Goal: Task Accomplishment & Management: Manage account settings

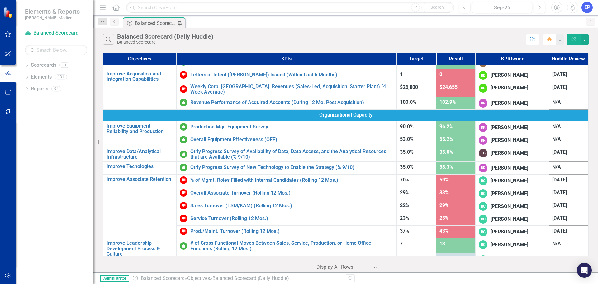
scroll to position [295, 0]
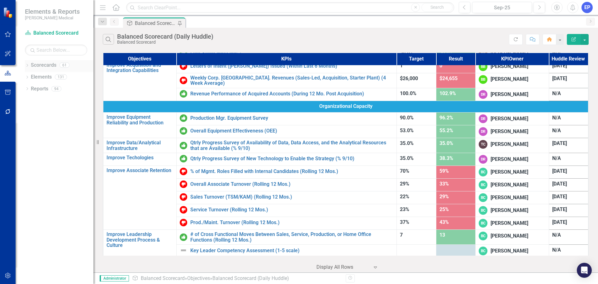
click at [27, 64] on icon "Dropdown" at bounding box center [27, 65] width 4 height 3
click at [30, 87] on icon at bounding box center [31, 88] width 2 height 3
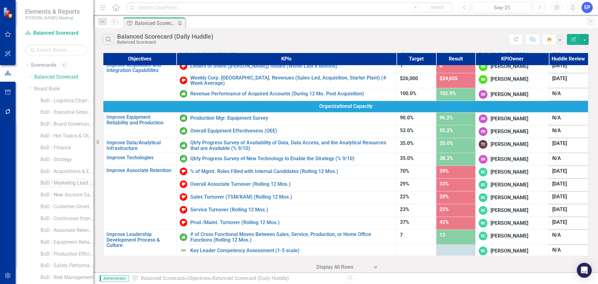
click at [58, 183] on link "BoD - Marketing Lead Conversions" at bounding box center [66, 182] width 53 height 7
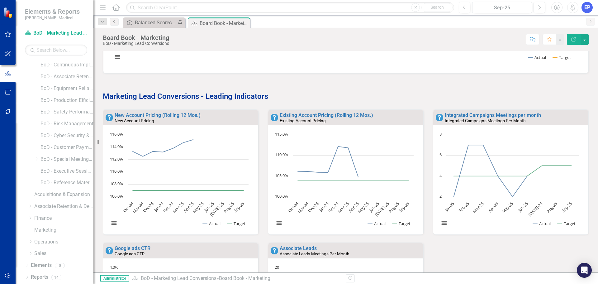
scroll to position [280, 0]
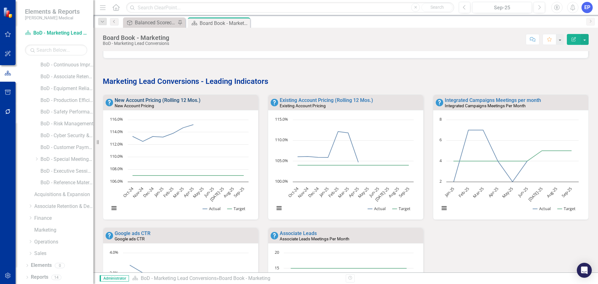
click at [127, 101] on link "New Account Pricing (Rolling 12 Mos.)" at bounding box center [158, 100] width 86 height 6
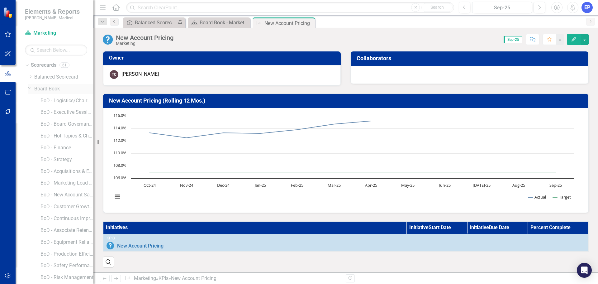
click at [30, 88] on icon "Dropdown" at bounding box center [30, 87] width 4 height 5
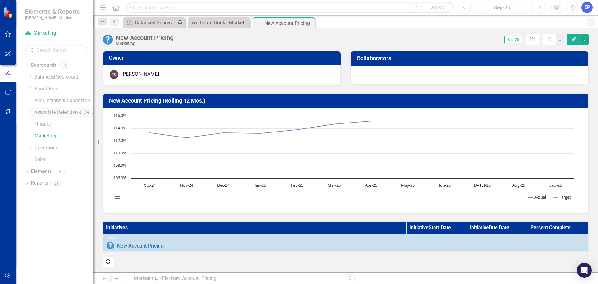
click at [30, 113] on icon "Dropdown" at bounding box center [30, 112] width 5 height 4
click at [49, 123] on link "Development" at bounding box center [66, 123] width 53 height 7
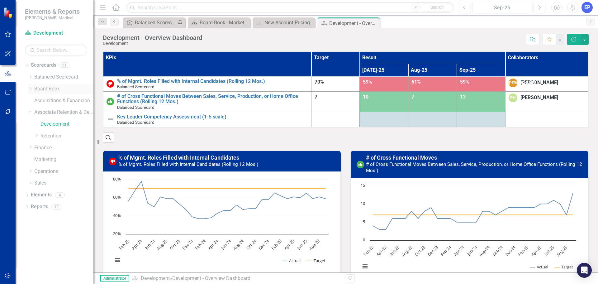
click at [29, 88] on icon "Dropdown" at bounding box center [30, 89] width 5 height 4
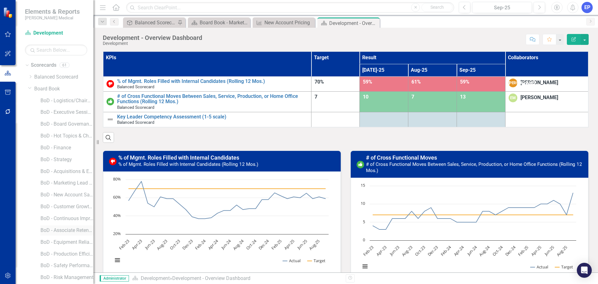
click at [58, 228] on link "BoD - Associate Retention & Development" at bounding box center [66, 230] width 53 height 7
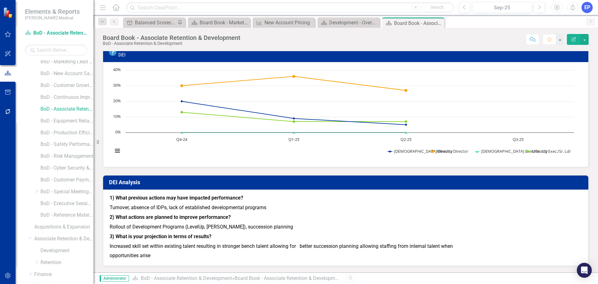
scroll to position [124, 0]
click at [37, 187] on icon "Dropdown" at bounding box center [36, 188] width 5 height 4
click at [65, 199] on link "BoD - General Compensation Management" at bounding box center [70, 199] width 47 height 7
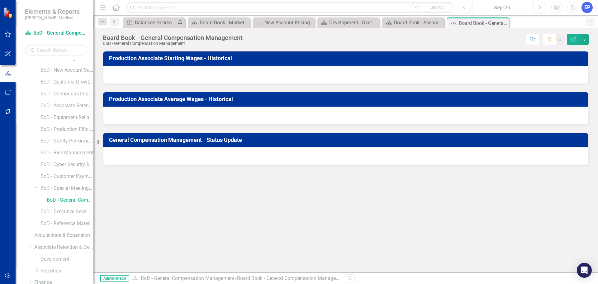
click at [480, 6] on div "Sep-25" at bounding box center [501, 7] width 55 height 7
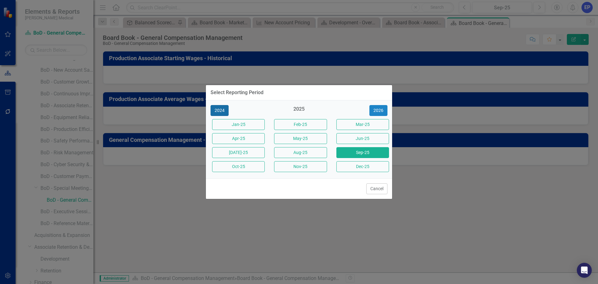
click at [222, 110] on button "2024" at bounding box center [219, 110] width 18 height 11
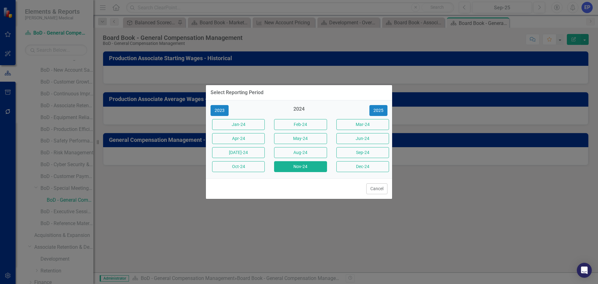
click at [296, 165] on button "Nov-24" at bounding box center [300, 166] width 53 height 11
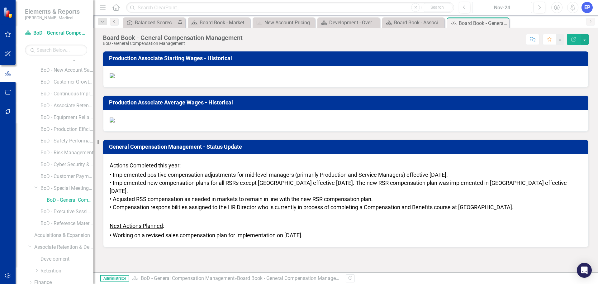
scroll to position [527, 0]
click at [511, 9] on div "Nov-24" at bounding box center [501, 7] width 55 height 7
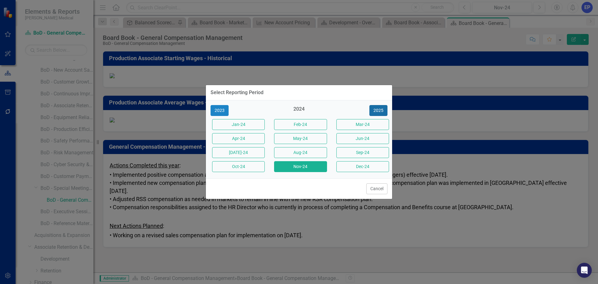
click at [376, 111] on button "2025" at bounding box center [378, 110] width 18 height 11
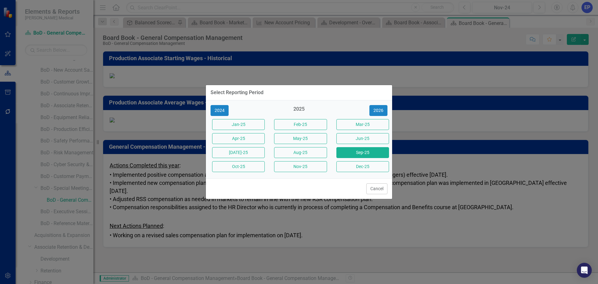
click at [342, 151] on button "Sep-25" at bounding box center [362, 152] width 53 height 11
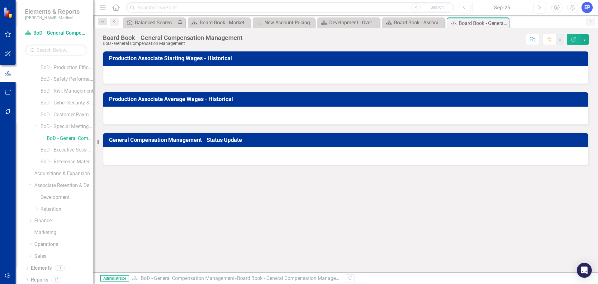
scroll to position [189, 0]
click at [222, 76] on div at bounding box center [345, 75] width 485 height 18
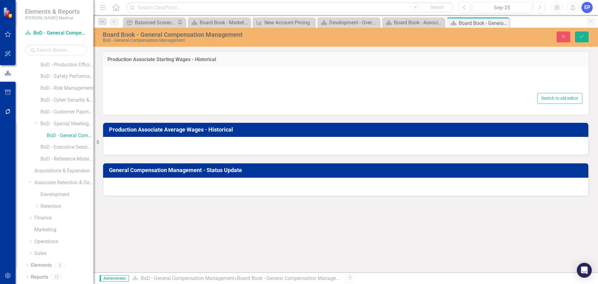
type textarea "<p>{[o717023][custom274840]}</p>"
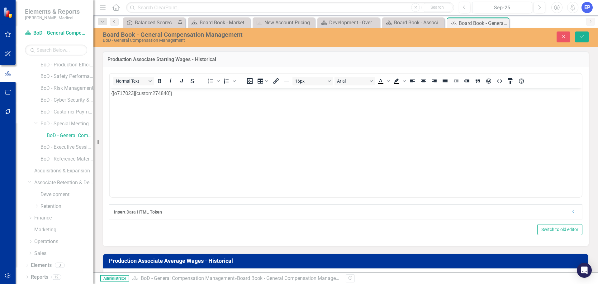
scroll to position [0, 0]
click at [562, 35] on icon "Close" at bounding box center [563, 36] width 6 height 4
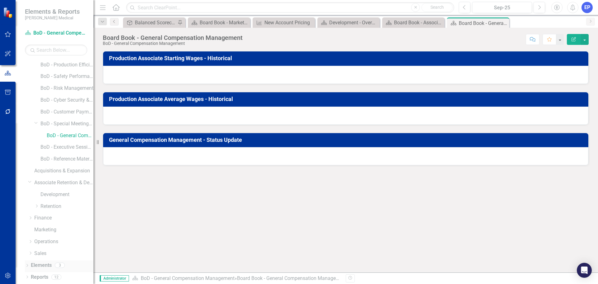
click at [27, 266] on icon "Dropdown" at bounding box center [27, 265] width 4 height 3
click at [46, 240] on link "Objective Objectives" at bounding box center [50, 241] width 32 height 7
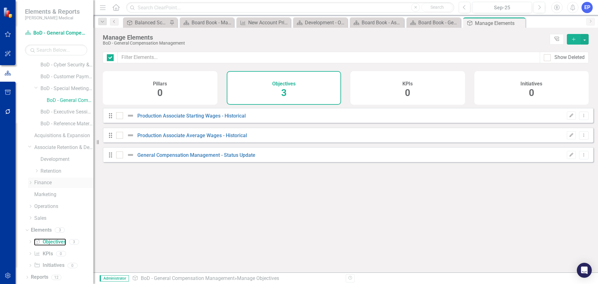
checkbox input "false"
click at [168, 119] on link "Production Associate Starting Wages - Historical" at bounding box center [191, 116] width 108 height 6
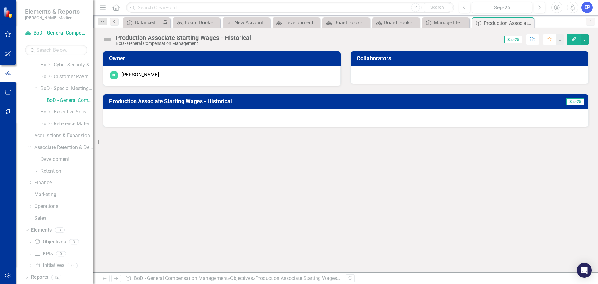
click at [221, 115] on div at bounding box center [345, 118] width 485 height 18
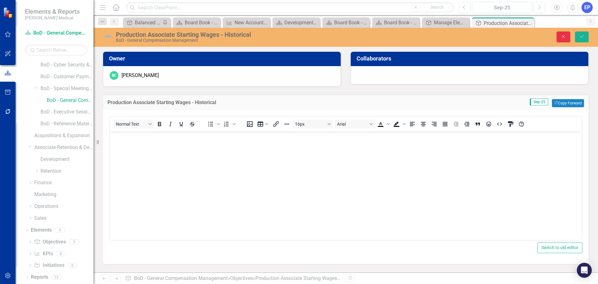
click at [562, 40] on button "Close" at bounding box center [563, 36] width 14 height 11
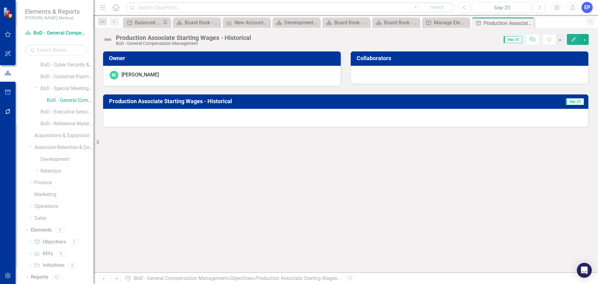
click at [28, 145] on div "Dropdown Scorecards 61 Dropdown Balanced Scorecard Revenue Growth Plan Dropdown…" at bounding box center [59, 30] width 68 height 389
click at [30, 147] on icon at bounding box center [29, 147] width 3 height 2
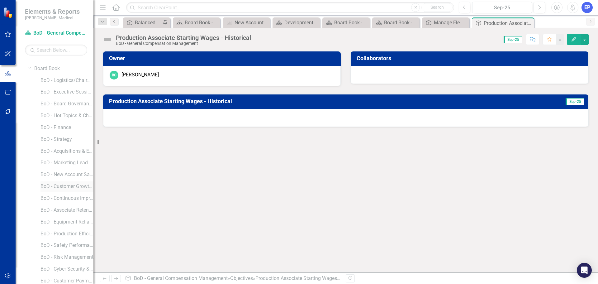
scroll to position [31, 0]
click at [65, 199] on link "BoD - Associate Retention & Development" at bounding box center [66, 198] width 53 height 7
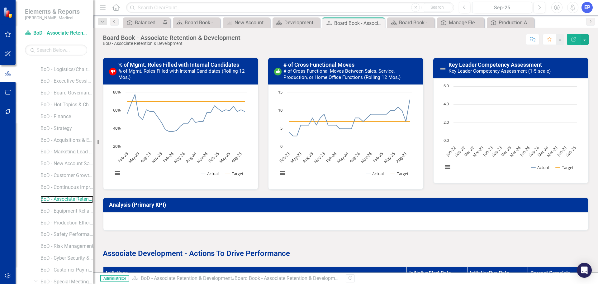
scroll to position [809, 0]
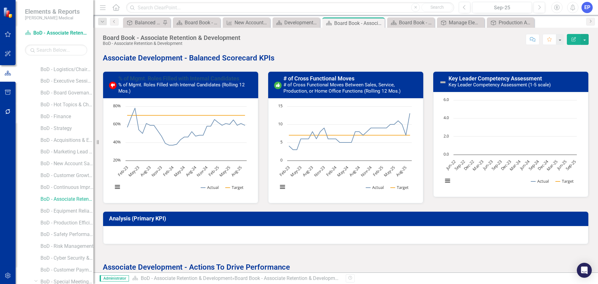
click at [156, 82] on link "% of Mgmt. Roles Filled with Internal Candidates" at bounding box center [178, 78] width 121 height 7
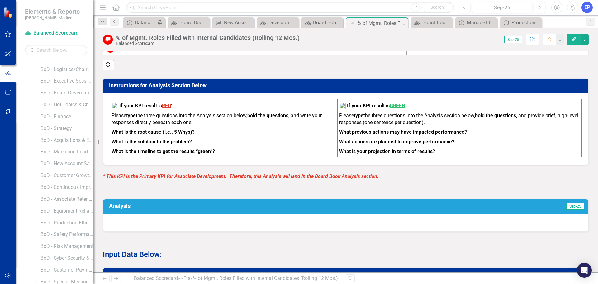
scroll to position [280, 0]
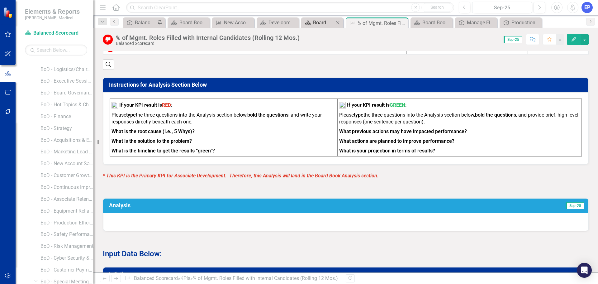
click at [327, 23] on div "Board Book - Associate Retention & Development" at bounding box center [323, 23] width 21 height 8
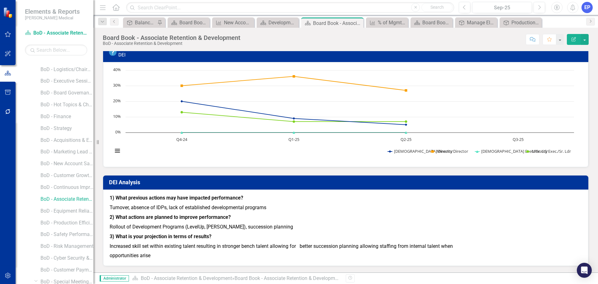
scroll to position [1352, 0]
click at [150, 209] on p "Turnover, absence of IDPs, lack of established developmental programs" at bounding box center [346, 208] width 472 height 10
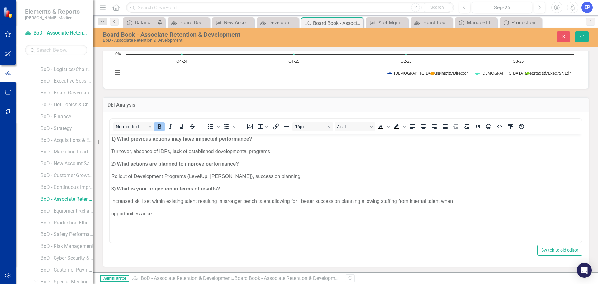
scroll to position [1414, 0]
click at [140, 206] on body "1) What previous actions may have impacted performance? Turnover, absence of ID…" at bounding box center [346, 179] width 472 height 93
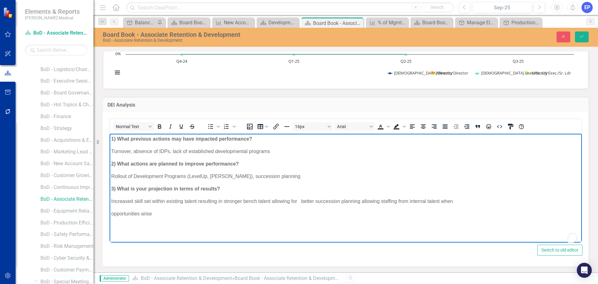
click at [157, 194] on body "1) What previous actions may have impacted performance? Turnover, absence of ID…" at bounding box center [346, 179] width 472 height 93
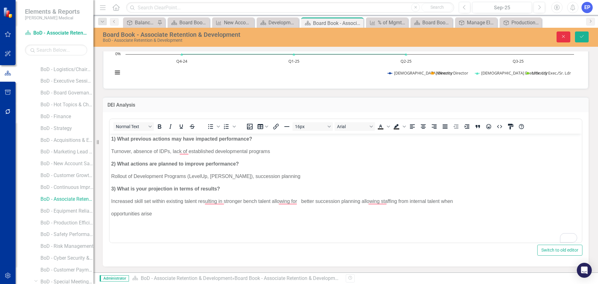
click at [559, 39] on button "Close" at bounding box center [563, 36] width 14 height 11
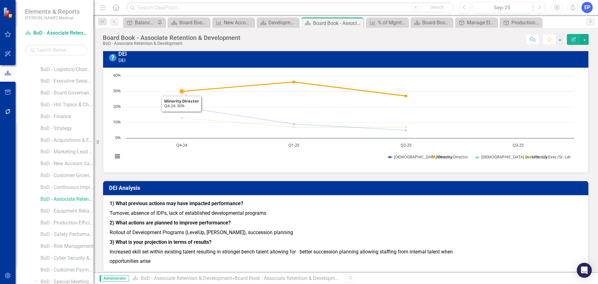
scroll to position [1290, 0]
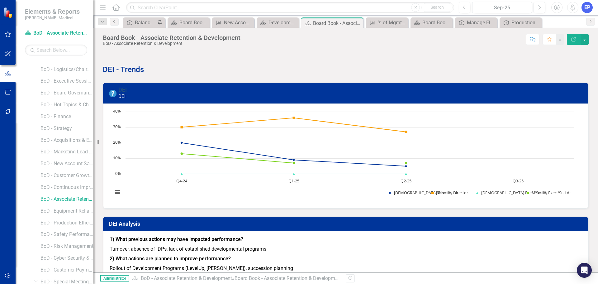
click at [123, 93] on link "DEI" at bounding box center [122, 89] width 8 height 7
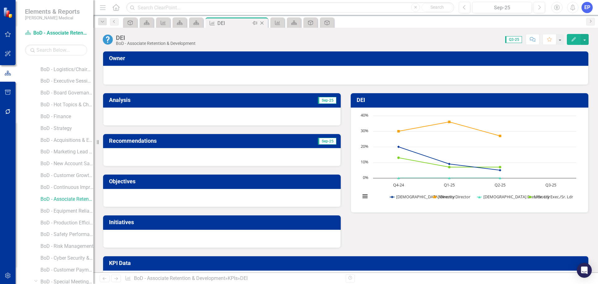
click at [261, 22] on icon "Close" at bounding box center [262, 23] width 6 height 5
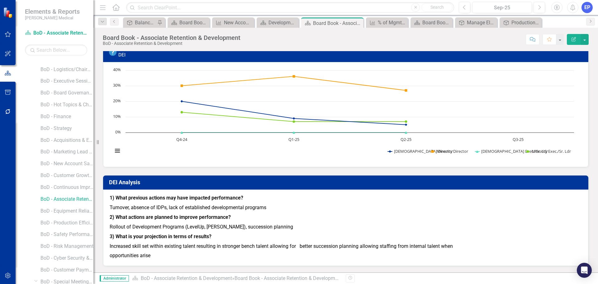
scroll to position [1352, 0]
click at [154, 237] on strong "3) What is your projection in terms of results?" at bounding box center [161, 236] width 102 height 6
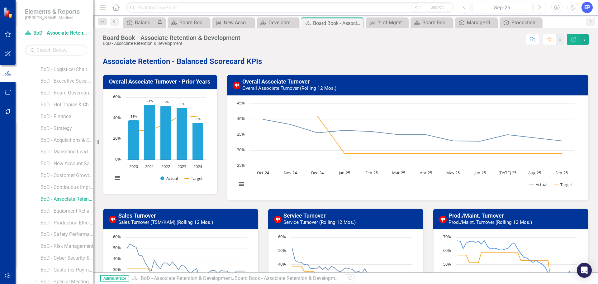
scroll to position [0, 0]
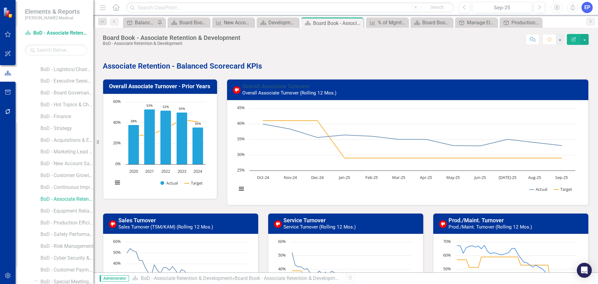
click at [260, 85] on link "Overall Associate Turnover" at bounding box center [275, 86] width 67 height 7
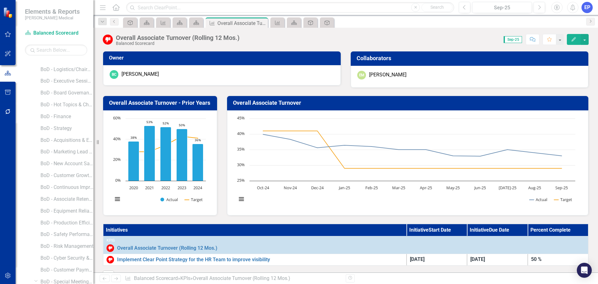
click at [220, 88] on div "Overall Associate Turnover - Prior Years Chart Combination chart with 2 data se…" at bounding box center [160, 152] width 124 height 128
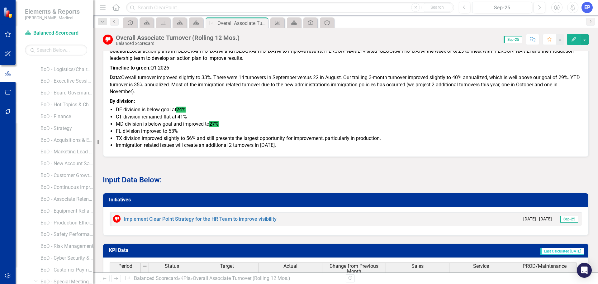
scroll to position [436, 0]
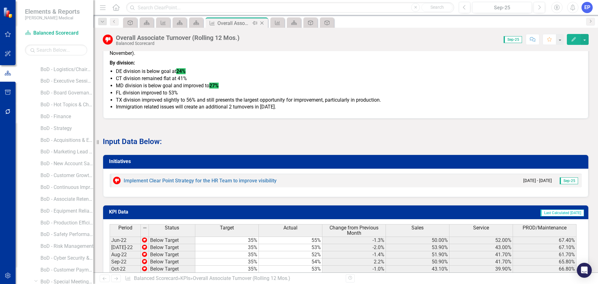
click at [262, 24] on icon "Close" at bounding box center [262, 23] width 6 height 5
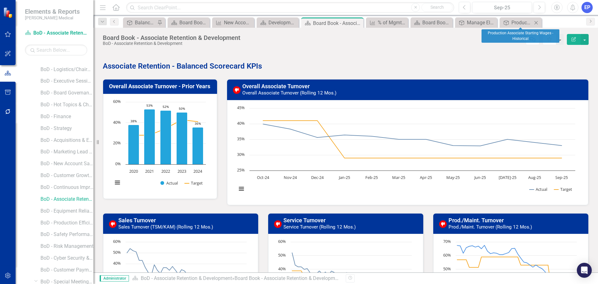
click at [536, 21] on icon "Close" at bounding box center [536, 22] width 6 height 5
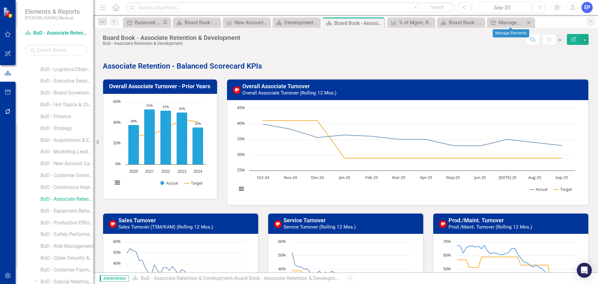
click at [528, 23] on icon "Close" at bounding box center [528, 22] width 6 height 5
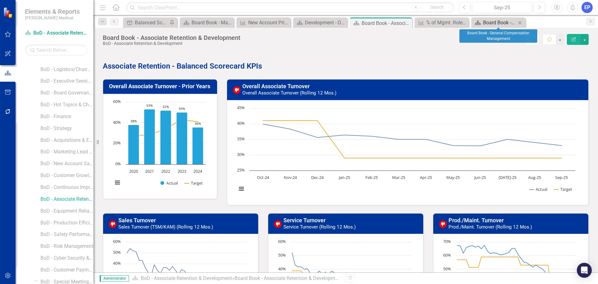
click at [500, 23] on div "Board Book - General Compensation Management" at bounding box center [499, 23] width 33 height 8
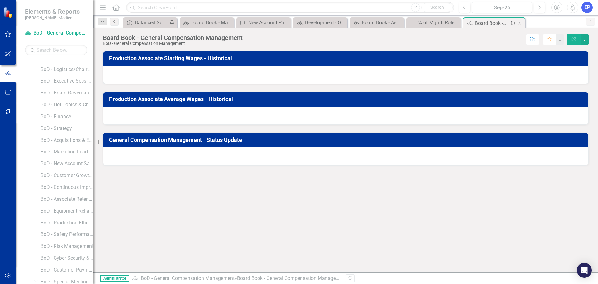
click at [519, 23] on icon "Close" at bounding box center [519, 23] width 6 height 5
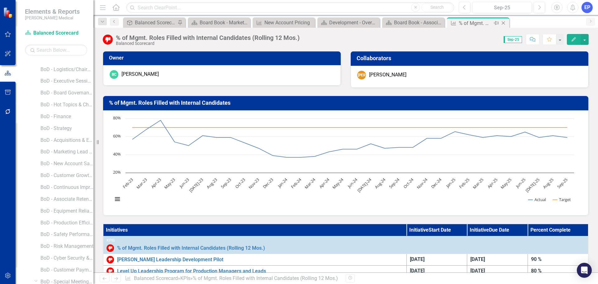
click at [471, 25] on div "% of Mgmt. Roles Filled with Internal Candidates (Rolling 12 Mos.)" at bounding box center [474, 23] width 33 height 8
click at [503, 22] on icon "Close" at bounding box center [503, 23] width 6 height 5
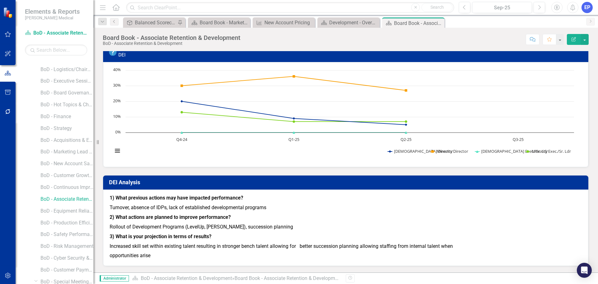
scroll to position [1352, 0]
click at [201, 237] on strong "3) What is your projection in terms of results?" at bounding box center [161, 236] width 102 height 6
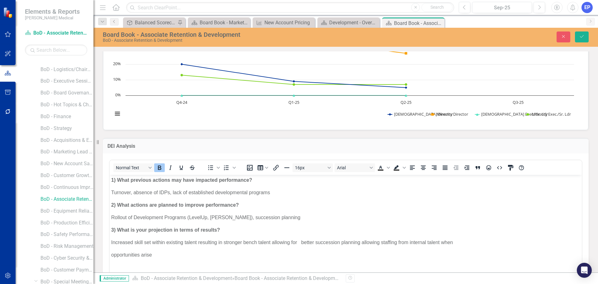
scroll to position [1383, 0]
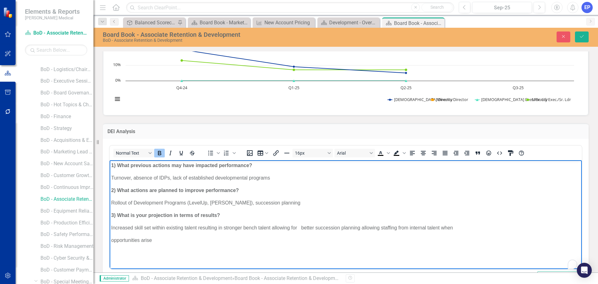
drag, startPoint x: 165, startPoint y: 239, endPoint x: 107, endPoint y: 151, distance: 105.1
click at [110, 160] on html "1) What previous actions may have impacted performance? Turnover, absence of ID…" at bounding box center [346, 206] width 472 height 93
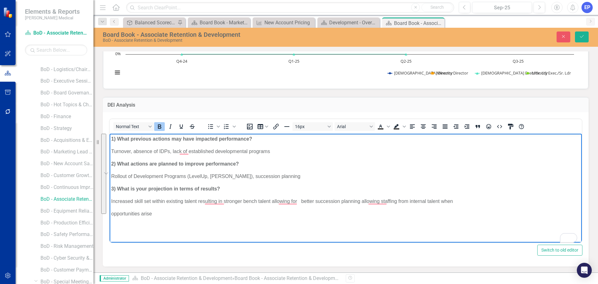
scroll to position [1430, 0]
copy body "1) What previous actions may have impacted performance? Turnover, absence of ID…"
click at [171, 226] on body "1) What previous actions may have impacted performance? Turnover, absence of ID…" at bounding box center [346, 179] width 472 height 93
click at [562, 35] on icon "Close" at bounding box center [563, 36] width 6 height 4
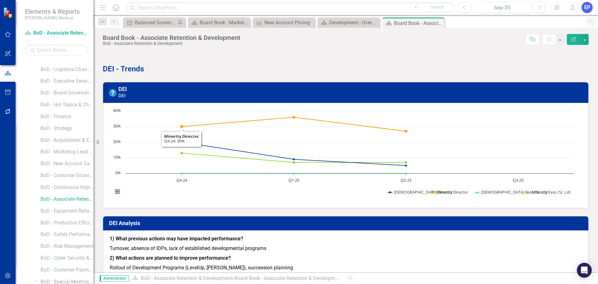
scroll to position [1290, 0]
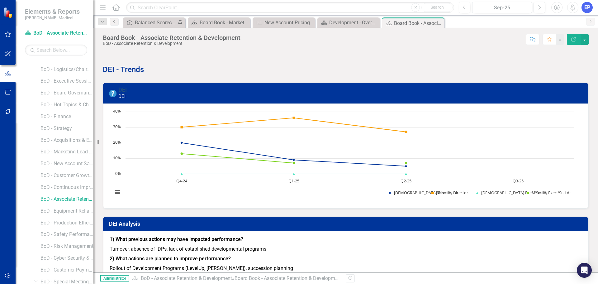
click at [120, 93] on link "DEI" at bounding box center [122, 89] width 8 height 7
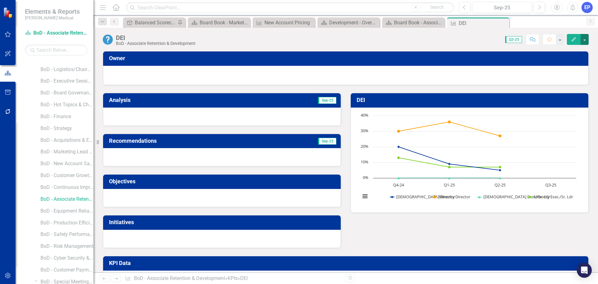
click at [584, 39] on button "button" at bounding box center [584, 39] width 8 height 11
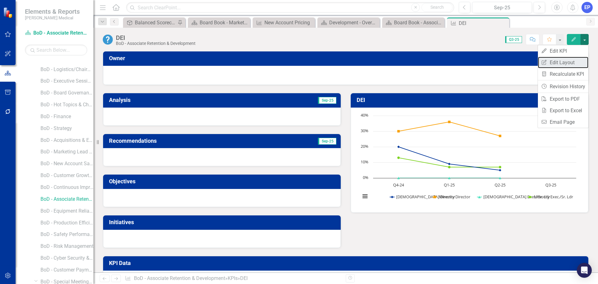
click at [571, 60] on link "Edit Report Edit Layout" at bounding box center [563, 63] width 50 height 12
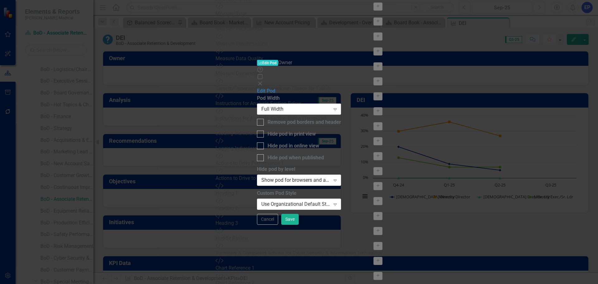
click at [299, 106] on div "Full Width" at bounding box center [295, 109] width 69 height 7
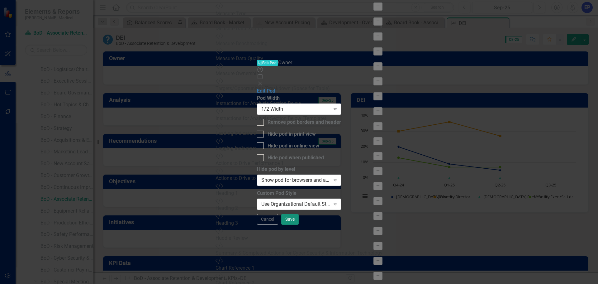
click at [298, 224] on button "Save" at bounding box center [289, 219] width 17 height 11
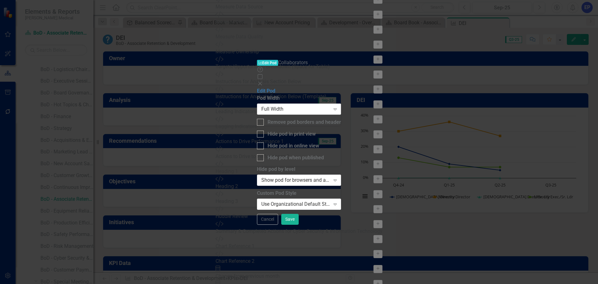
click at [301, 106] on div "Full Width" at bounding box center [295, 109] width 69 height 7
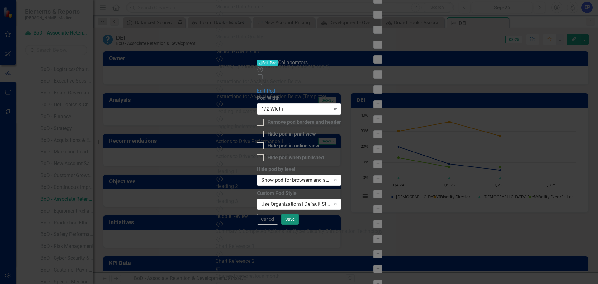
click at [298, 224] on button "Save" at bounding box center [289, 219] width 17 height 11
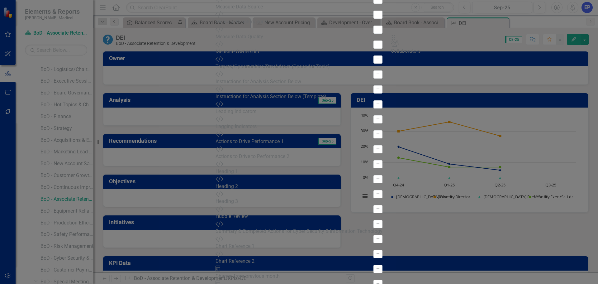
drag, startPoint x: 217, startPoint y: 43, endPoint x: 406, endPoint y: 44, distance: 188.6
drag, startPoint x: 414, startPoint y: 81, endPoint x: 231, endPoint y: 61, distance: 183.8
drag, startPoint x: 216, startPoint y: 82, endPoint x: 328, endPoint y: 63, distance: 113.3
drag, startPoint x: 215, startPoint y: 100, endPoint x: 219, endPoint y: 79, distance: 20.7
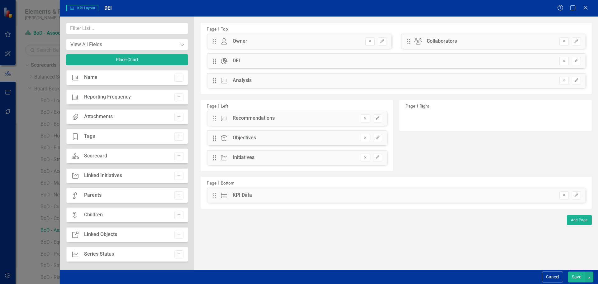
scroll to position [31, 0]
click at [362, 119] on button "Remove" at bounding box center [364, 118] width 9 height 8
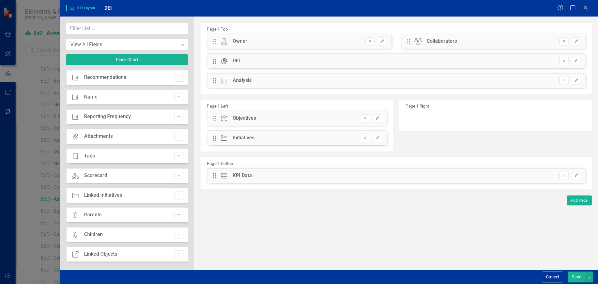
click at [362, 119] on button "Remove" at bounding box center [364, 118] width 9 height 8
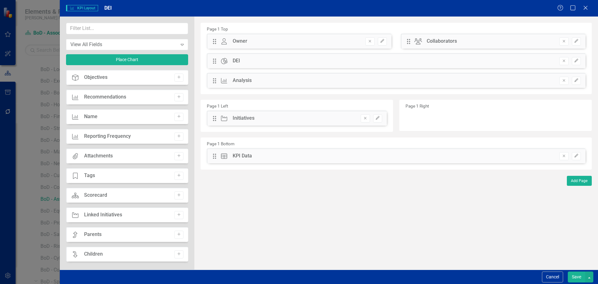
click at [362, 119] on button "Remove" at bounding box center [364, 118] width 9 height 8
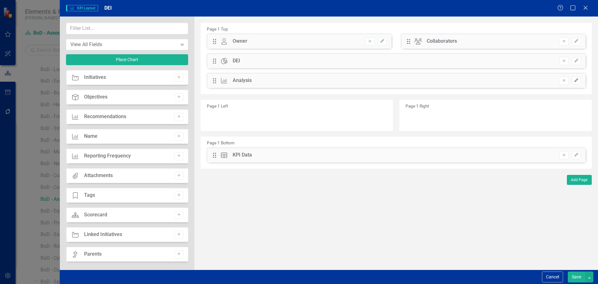
click at [577, 78] on icon "button" at bounding box center [576, 80] width 4 height 4
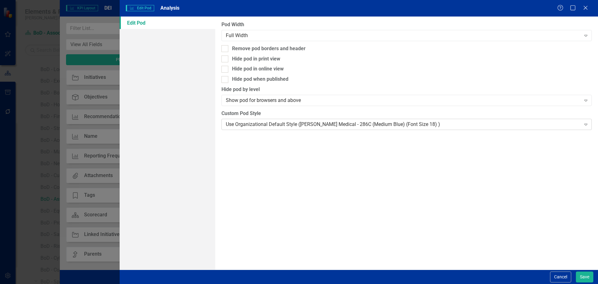
click at [330, 122] on div "Use Organizational Default Style ([PERSON_NAME] Medical - 286C (Medium Blue) (F…" at bounding box center [403, 123] width 355 height 7
click at [580, 276] on button "Save" at bounding box center [583, 276] width 17 height 11
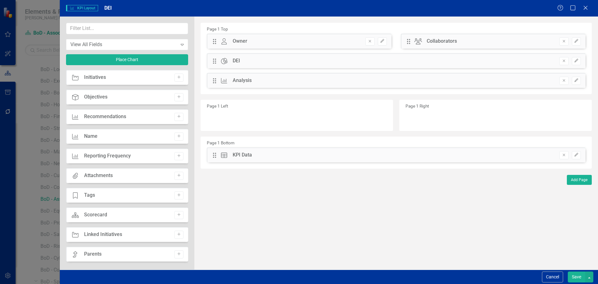
click at [573, 277] on button "Save" at bounding box center [575, 276] width 17 height 11
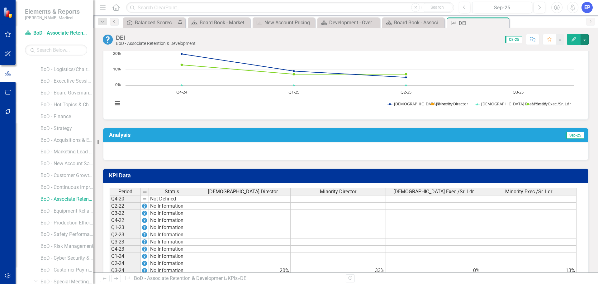
scroll to position [93, 0]
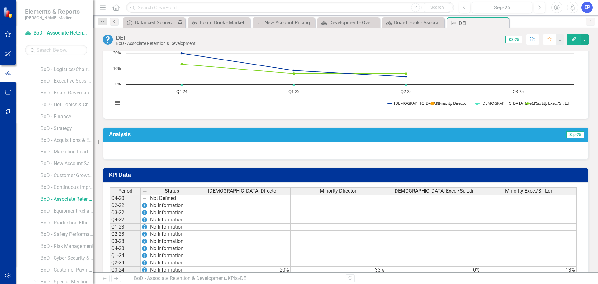
click at [247, 155] on div at bounding box center [345, 150] width 485 height 18
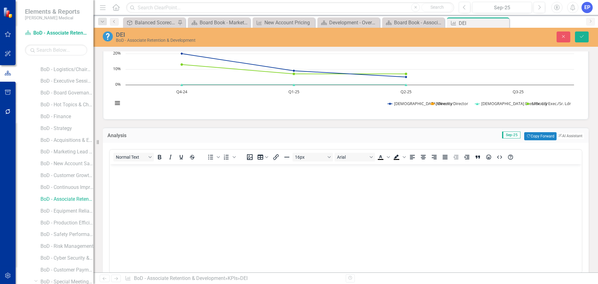
scroll to position [0, 0]
click at [247, 181] on body "Rich Text Area. Press ALT-0 for help." at bounding box center [346, 210] width 472 height 93
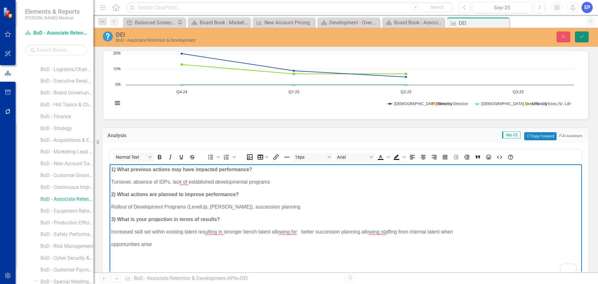
click at [577, 39] on button "Save" at bounding box center [582, 36] width 14 height 11
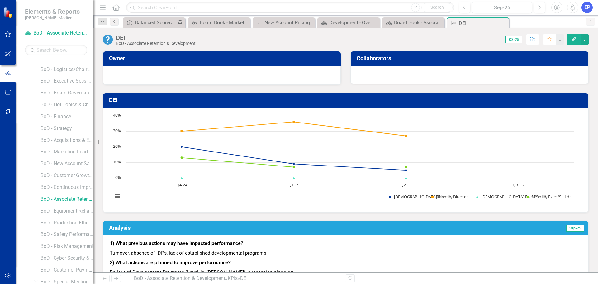
click at [298, 251] on p "Turnover, absence of IDPs, lack of established developmental programs" at bounding box center [346, 253] width 472 height 10
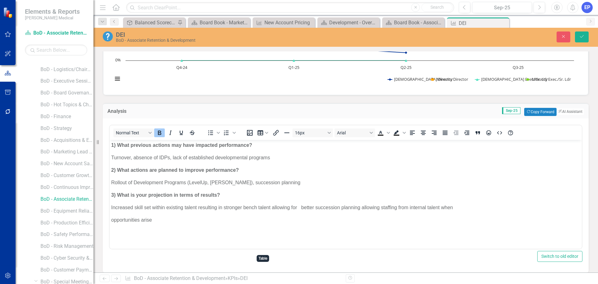
scroll to position [124, 0]
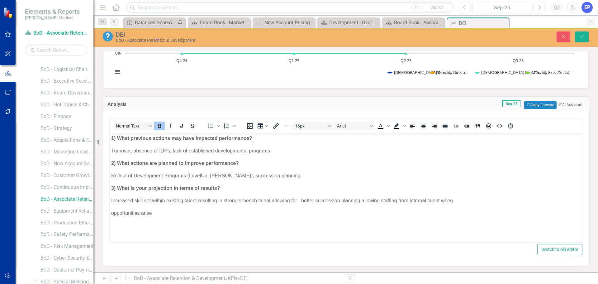
click at [119, 151] on p "Turnover, absence of IDPs, lack of established developmental programs" at bounding box center [345, 150] width 469 height 7
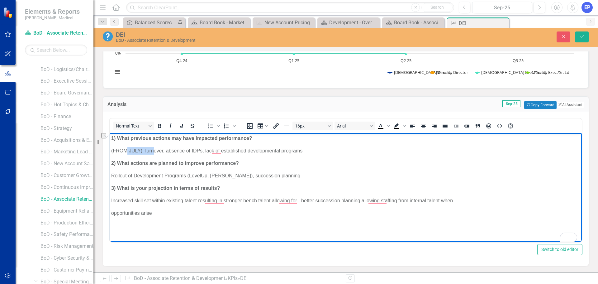
drag, startPoint x: 149, startPoint y: 151, endPoint x: 118, endPoint y: 151, distance: 30.5
click at [118, 151] on p "(FROM JULY) Turnover, absence of IDPs, lack of established developmental progra…" at bounding box center [345, 150] width 469 height 7
copy p "(FROM JULY)"
click at [117, 176] on p "Rollout of Development Programs (LevelUp, [PERSON_NAME]), succession planning" at bounding box center [345, 175] width 469 height 7
click at [117, 201] on p "Increased skill set within existing talent resulting in stronger bench talent a…" at bounding box center [345, 200] width 469 height 7
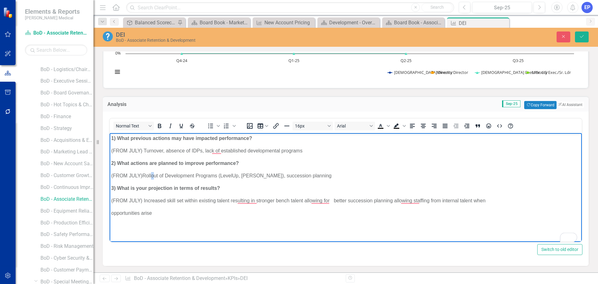
click at [146, 174] on p "(FROM JULY)Rollout of Development Programs (LevelUp, Spencer Stuart), successio…" at bounding box center [345, 175] width 469 height 7
click at [151, 149] on p "(FROM JULY) Turnover, absence of IDPs, lack of established developmental progra…" at bounding box center [345, 150] width 469 height 7
click at [151, 200] on p "(FROM JULY) Increased skill set within existing talent resulting in stronger be…" at bounding box center [345, 200] width 469 height 7
drag, startPoint x: 149, startPoint y: 150, endPoint x: 119, endPoint y: 154, distance: 30.7
click at [119, 154] on p "(FROM JULY) Turnover, absence of IDPs, lack of established developmental progra…" at bounding box center [345, 150] width 469 height 7
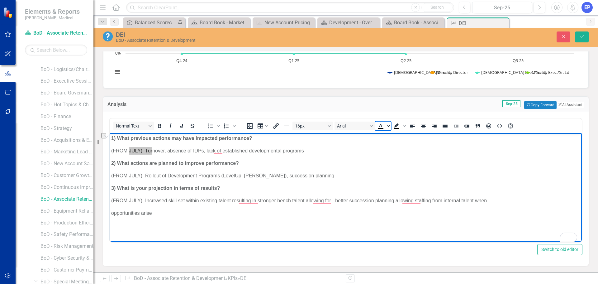
click at [387, 124] on icon "Text color Black" at bounding box center [388, 125] width 3 height 3
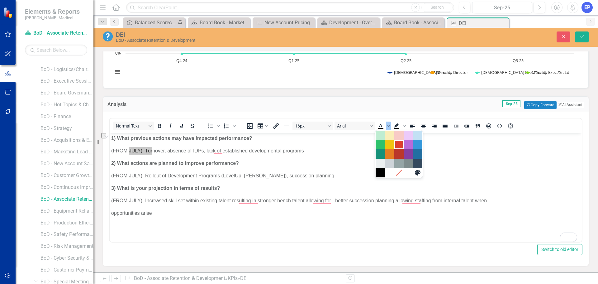
click at [397, 146] on div "Red" at bounding box center [398, 144] width 7 height 7
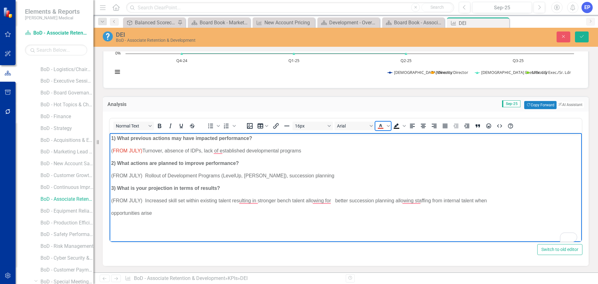
click at [383, 124] on icon "Text color Red" at bounding box center [380, 125] width 7 height 7
drag, startPoint x: 118, startPoint y: 176, endPoint x: 149, endPoint y: 176, distance: 31.4
click at [149, 176] on p "(FROM JULY) Rollout of Development Programs (LevelUp, Spencer Stuart), successi…" at bounding box center [345, 175] width 469 height 7
click at [378, 122] on icon "Text color Red" at bounding box center [380, 125] width 7 height 7
click at [162, 124] on icon "Bold" at bounding box center [159, 125] width 7 height 7
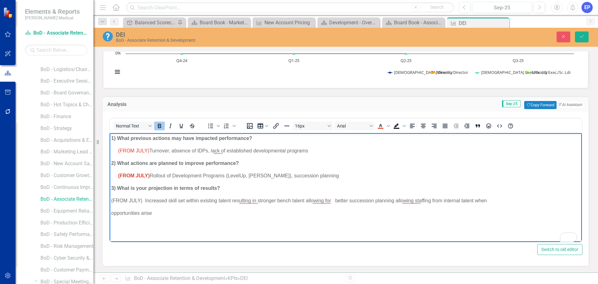
click at [159, 126] on icon "Bold" at bounding box center [159, 125] width 7 height 7
drag, startPoint x: 150, startPoint y: 199, endPoint x: 115, endPoint y: 202, distance: 35.0
click at [115, 202] on p "(FROM JULY) Increased skill set within existing talent resulting in stronger be…" at bounding box center [345, 200] width 469 height 7
click at [381, 126] on icon "Text color Red" at bounding box center [380, 125] width 3 height 3
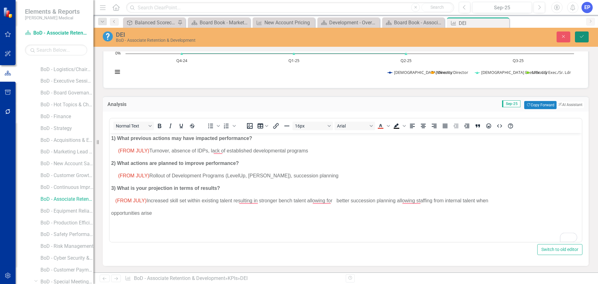
click at [578, 40] on button "Save" at bounding box center [582, 36] width 14 height 11
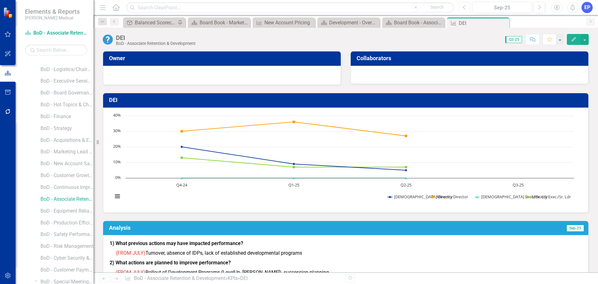
click at [462, 9] on button "Previous" at bounding box center [464, 7] width 12 height 11
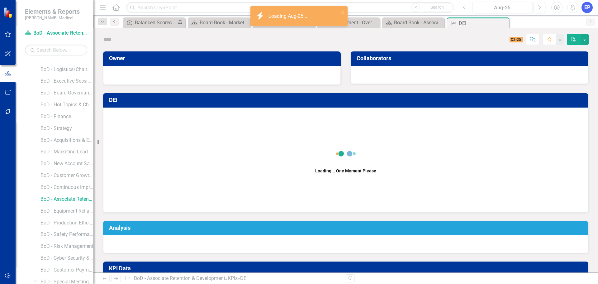
click at [463, 7] on icon "Previous" at bounding box center [464, 8] width 3 height 6
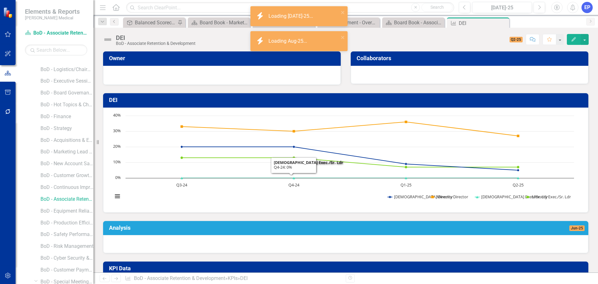
click at [240, 238] on div at bounding box center [345, 244] width 485 height 18
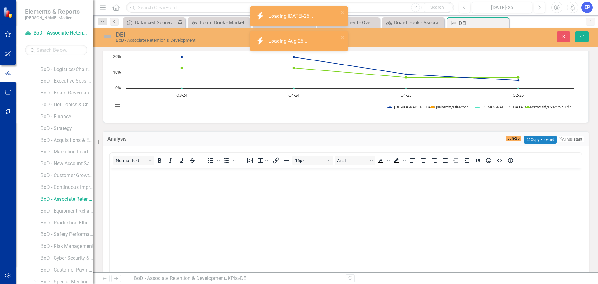
scroll to position [93, 0]
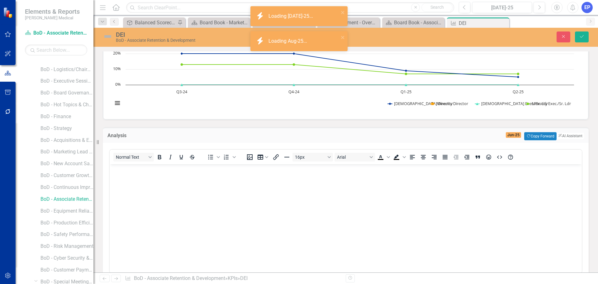
click at [239, 231] on body "Rich Text Area. Press ALT-0 for help." at bounding box center [346, 210] width 472 height 93
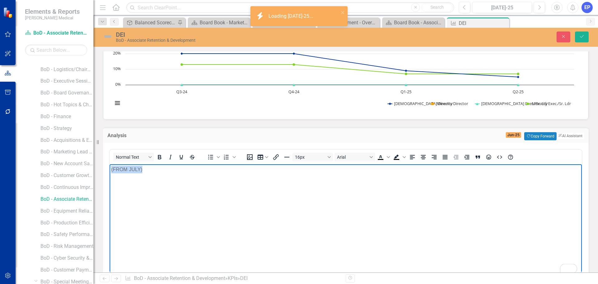
drag, startPoint x: 231, startPoint y: 198, endPoint x: 72, endPoint y: 170, distance: 161.0
click at [110, 170] on html "(FROM JULY)" at bounding box center [346, 210] width 472 height 93
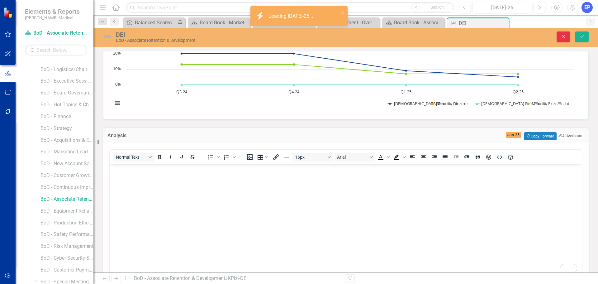
click at [560, 37] on button "Close" at bounding box center [563, 36] width 14 height 11
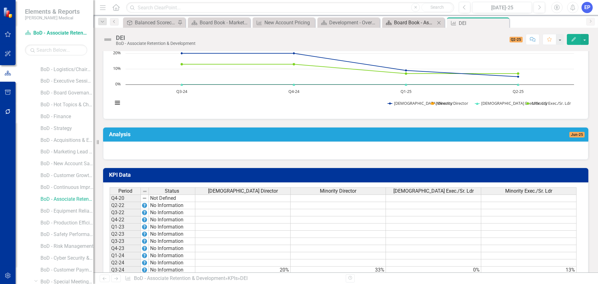
click at [417, 23] on div "Board Book - Associate Retention & Development" at bounding box center [414, 23] width 41 height 8
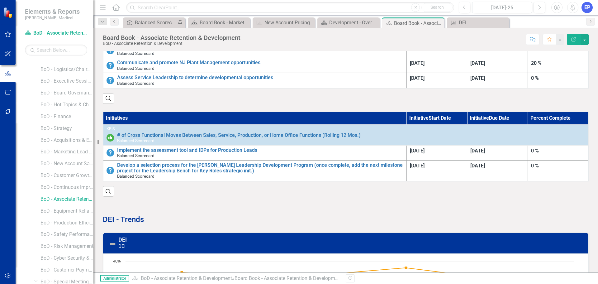
scroll to position [1404, 0]
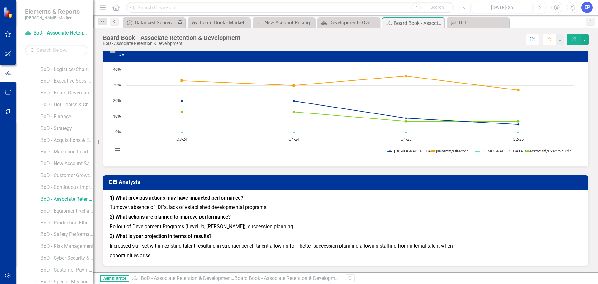
click at [166, 244] on p "Increased skill set within existing talent resulting in stronger bench talent a…" at bounding box center [346, 246] width 472 height 10
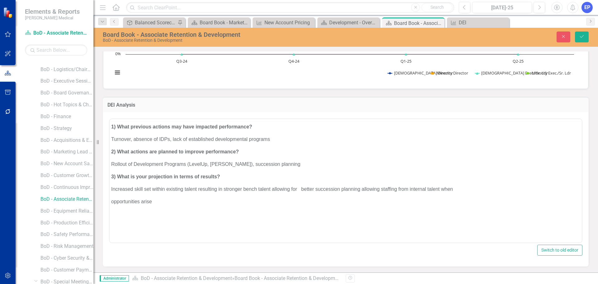
scroll to position [0, 0]
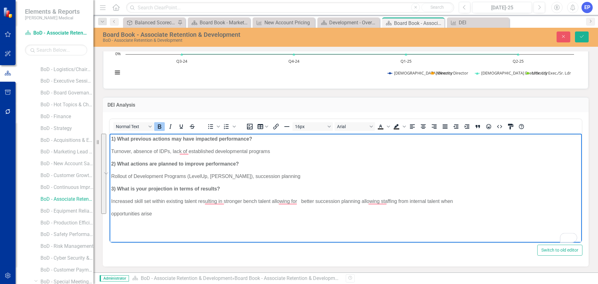
drag, startPoint x: 171, startPoint y: 213, endPoint x: 98, endPoint y: 135, distance: 107.2
click at [110, 135] on html "1) What previous actions may have impacted performance? Turnover, absence of ID…" at bounding box center [346, 179] width 472 height 93
copy body "1) What previous actions may have impacted performance? Turnover, absence of ID…"
click at [558, 38] on button "Close" at bounding box center [563, 36] width 14 height 11
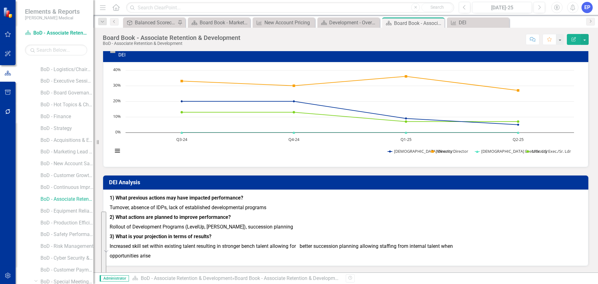
scroll to position [1410, 0]
click at [537, 6] on button "Next" at bounding box center [539, 7] width 12 height 11
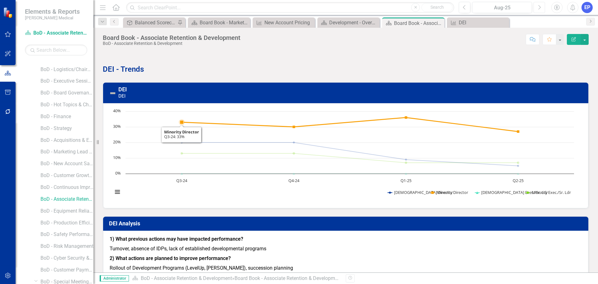
scroll to position [1348, 0]
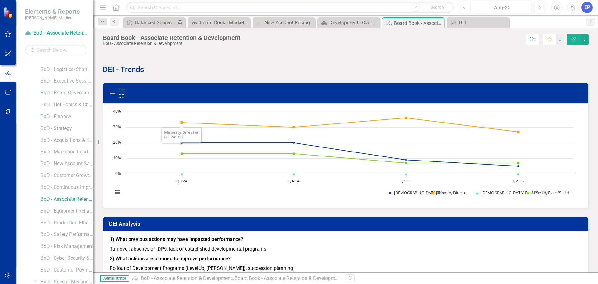
click at [125, 93] on link "DEI" at bounding box center [122, 89] width 8 height 7
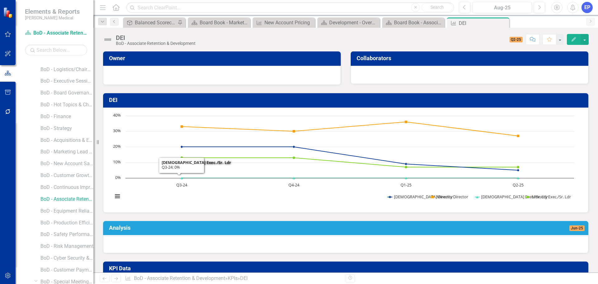
click at [274, 240] on div at bounding box center [345, 244] width 485 height 18
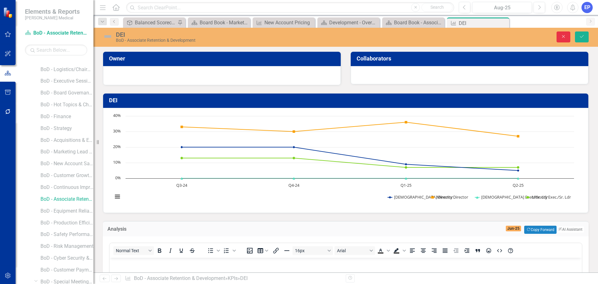
click at [560, 40] on button "Close" at bounding box center [563, 36] width 14 height 11
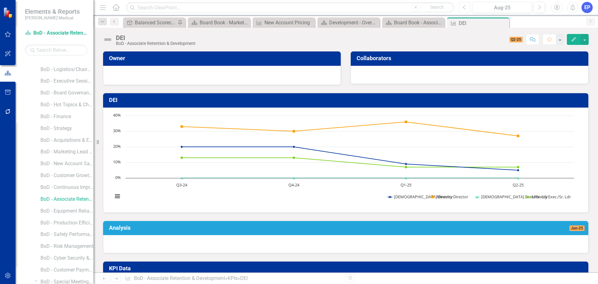
click at [464, 9] on icon "Previous" at bounding box center [464, 8] width 3 height 6
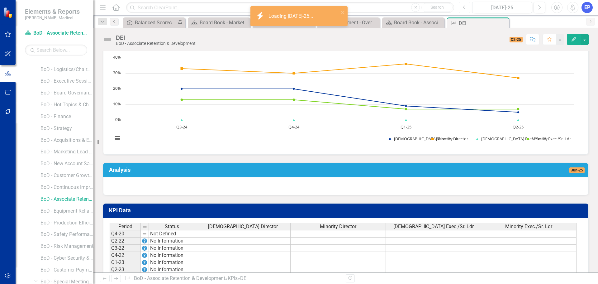
scroll to position [62, 0]
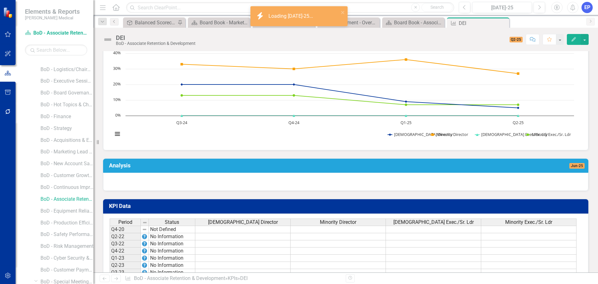
click at [243, 184] on div at bounding box center [345, 181] width 485 height 18
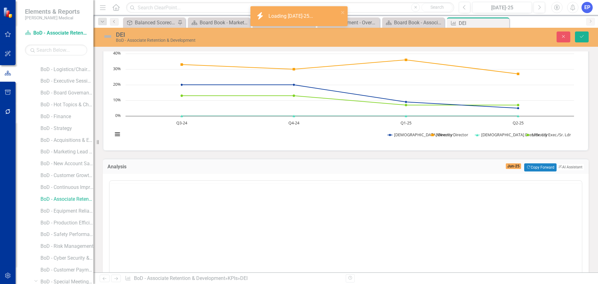
scroll to position [0, 0]
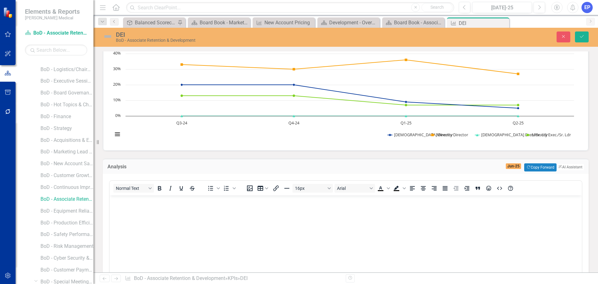
click at [207, 218] on body "Rich Text Area. Press ALT-0 for help." at bounding box center [346, 241] width 472 height 93
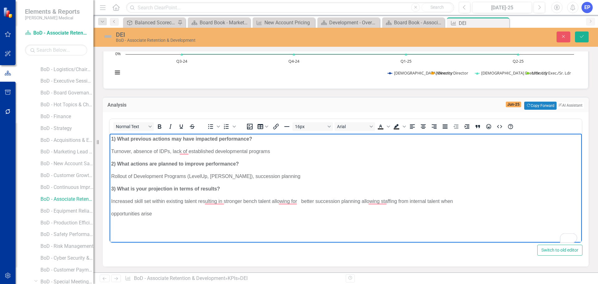
scroll to position [124, 0]
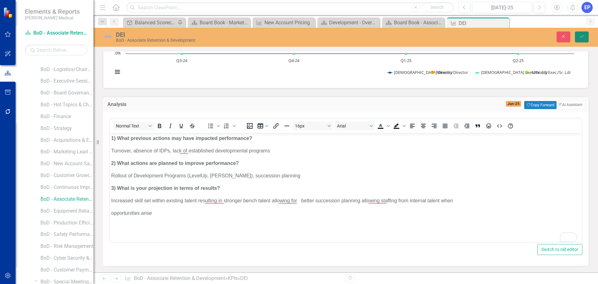
click at [581, 38] on icon "Save" at bounding box center [582, 36] width 6 height 4
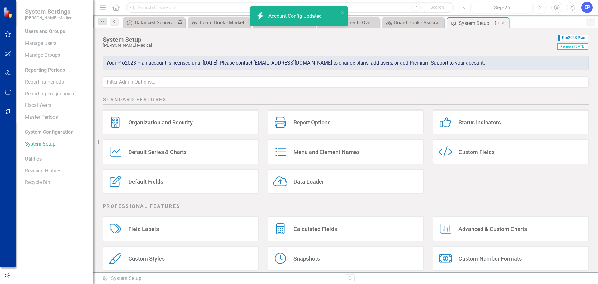
click at [504, 23] on icon "Close" at bounding box center [503, 23] width 6 height 5
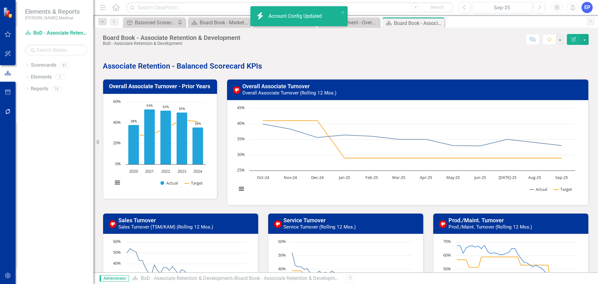
click at [414, 24] on div "Board Book - Associate Retention & Development" at bounding box center [418, 23] width 49 height 8
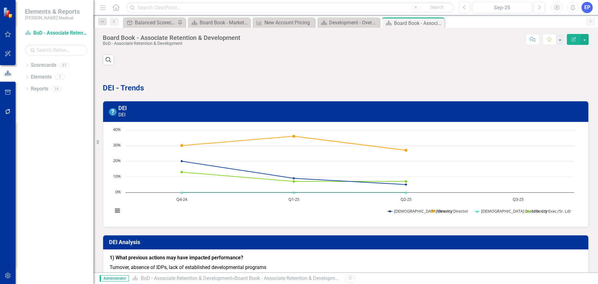
scroll to position [1352, 0]
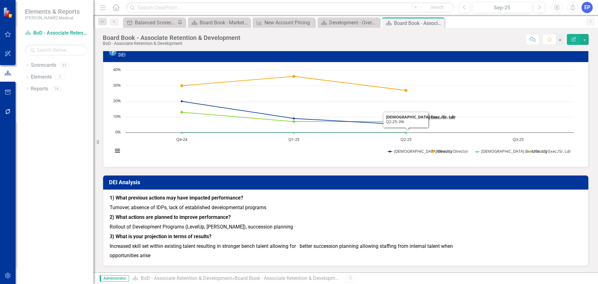
click at [368, 199] on p "1) What previous actions may have impacted performance?" at bounding box center [346, 198] width 472 height 8
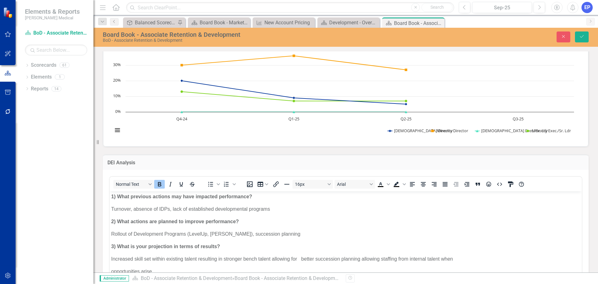
scroll to position [1455, 0]
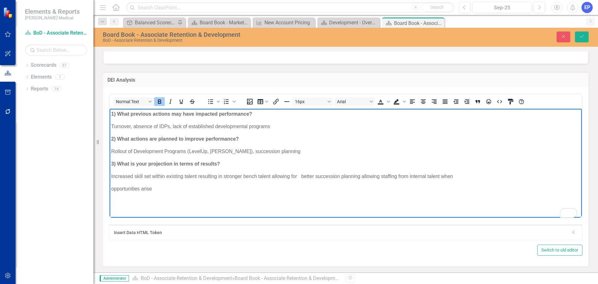
drag, startPoint x: 230, startPoint y: 185, endPoint x: 85, endPoint y: 109, distance: 164.4
click at [110, 109] on html "1) What previous actions may have impacted performance? Turnover, absence of ID…" at bounding box center [346, 154] width 472 height 93
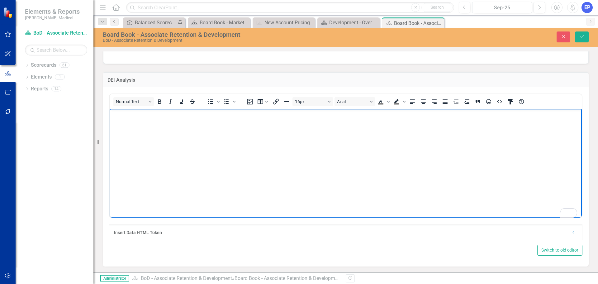
click at [571, 232] on div "Insert Data HTML Token Dropdown" at bounding box center [345, 231] width 472 height 15
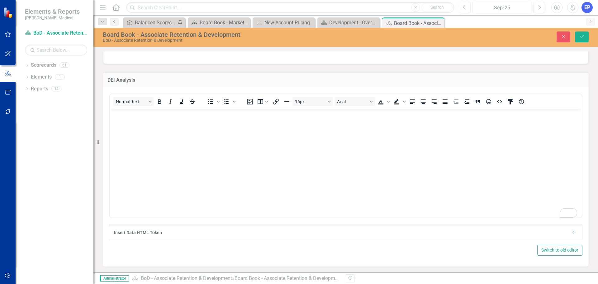
click at [572, 233] on icon at bounding box center [573, 231] width 2 height 3
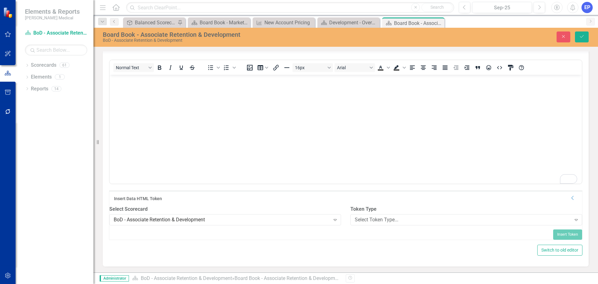
scroll to position [1499, 0]
click at [359, 216] on div "Select Token Type..." at bounding box center [463, 219] width 216 height 7
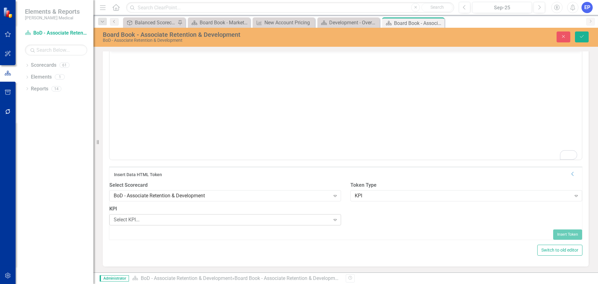
click at [255, 223] on div "Select KPI..." at bounding box center [222, 219] width 216 height 7
click at [255, 283] on div "DEI" at bounding box center [300, 288] width 588 height 7
click at [361, 223] on div "Select Field..." at bounding box center [463, 219] width 216 height 7
click at [554, 239] on button "Insert Token" at bounding box center [567, 234] width 29 height 10
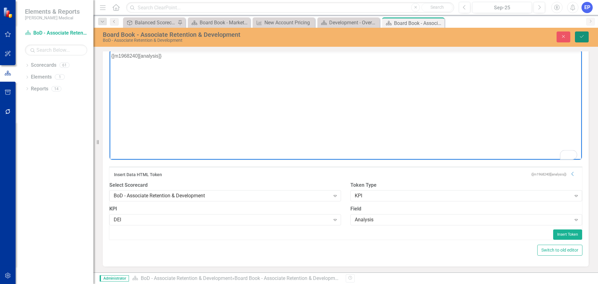
click at [583, 38] on icon "Save" at bounding box center [582, 36] width 6 height 4
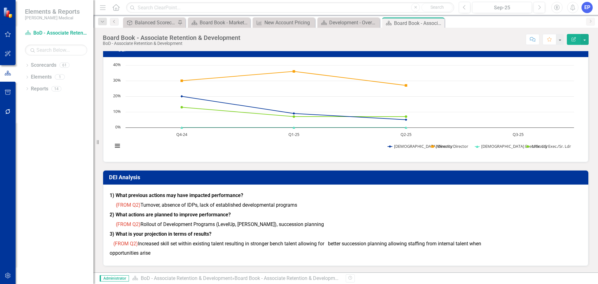
scroll to position [1357, 0]
click at [464, 11] on button "Previous" at bounding box center [464, 7] width 12 height 11
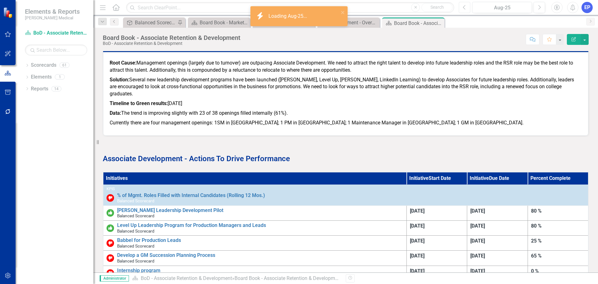
scroll to position [1415, 0]
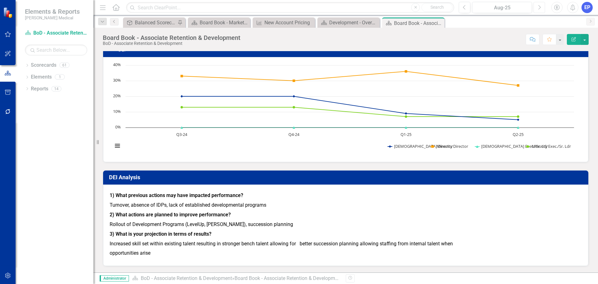
click at [540, 8] on icon "Next" at bounding box center [538, 8] width 3 height 6
